Goal: Task Accomplishment & Management: Complete application form

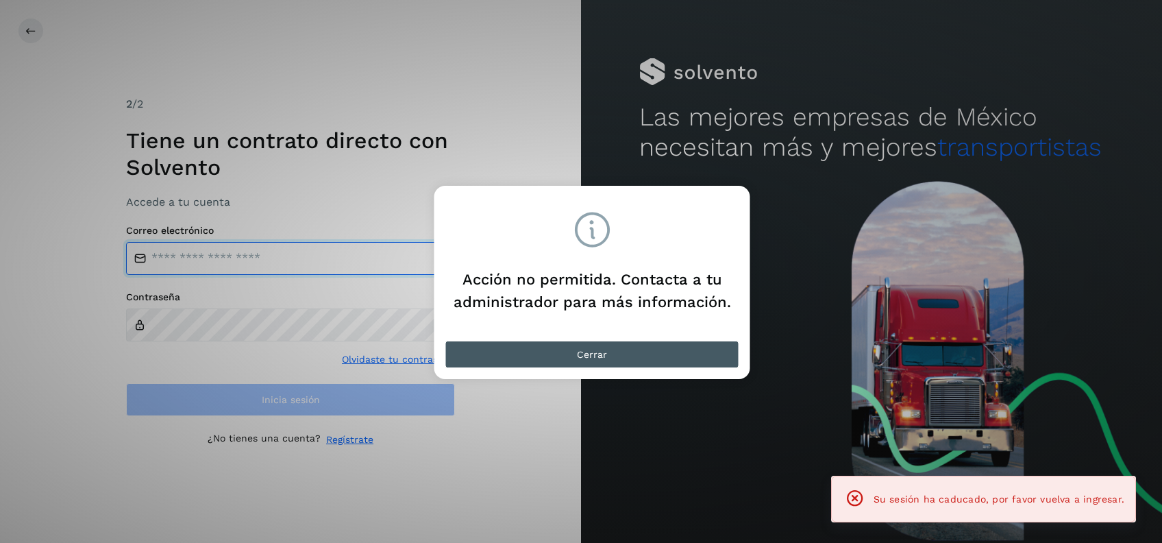
type input "**********"
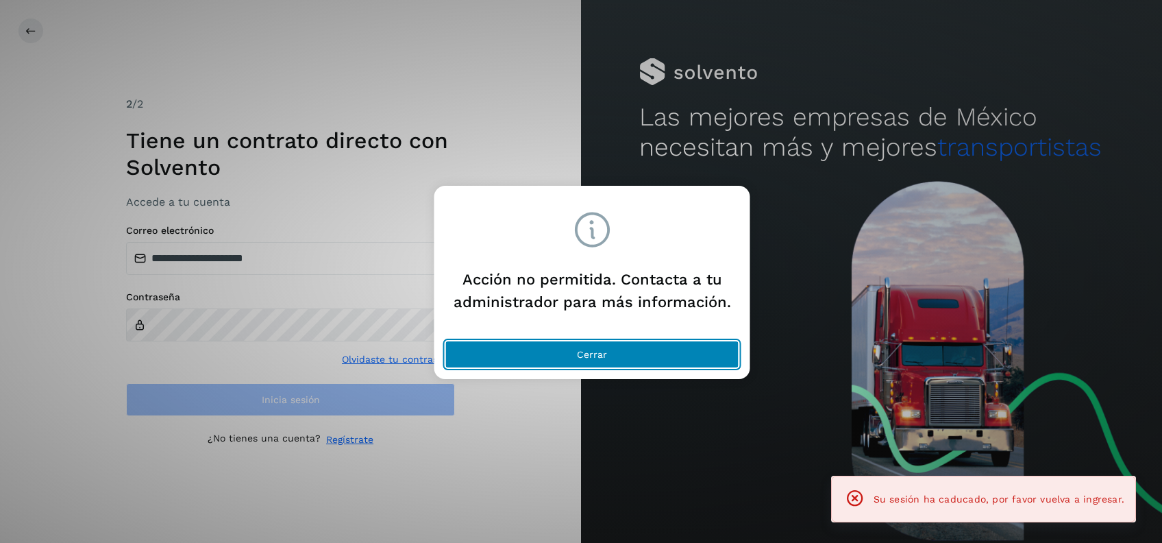
click at [606, 358] on span "Cerrar" at bounding box center [592, 354] width 30 height 10
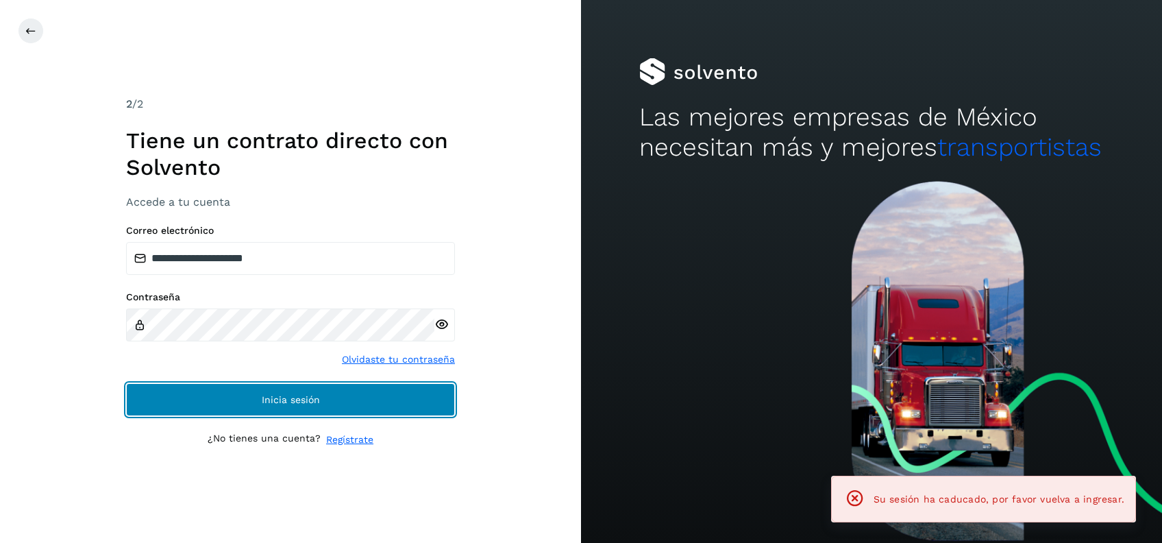
click at [346, 408] on button "Inicia sesión" at bounding box center [290, 399] width 329 height 33
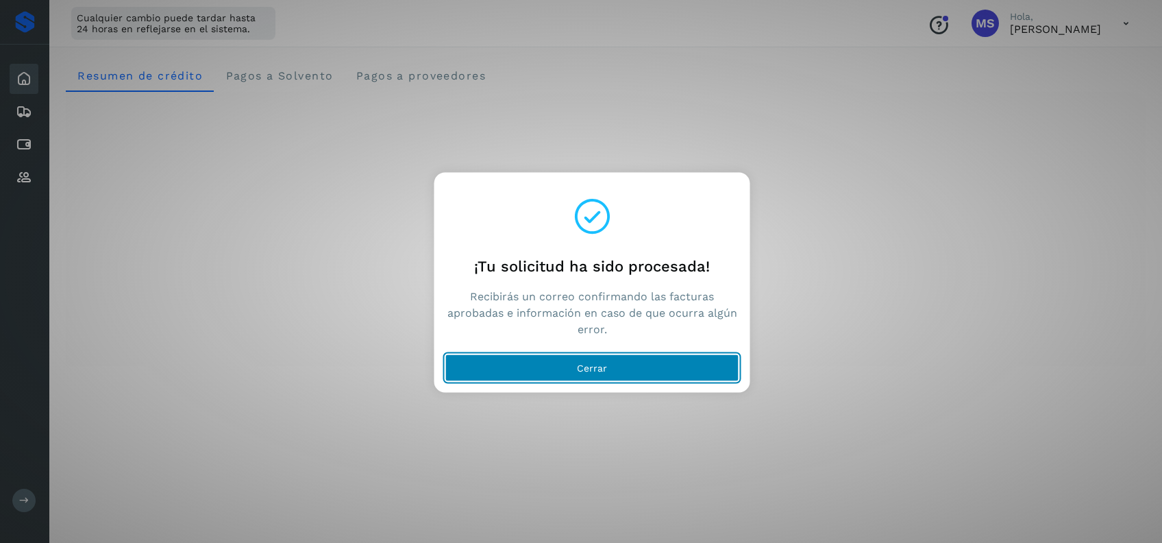
click at [707, 365] on button "Cerrar" at bounding box center [592, 367] width 294 height 27
